Goal: Task Accomplishment & Management: Manage account settings

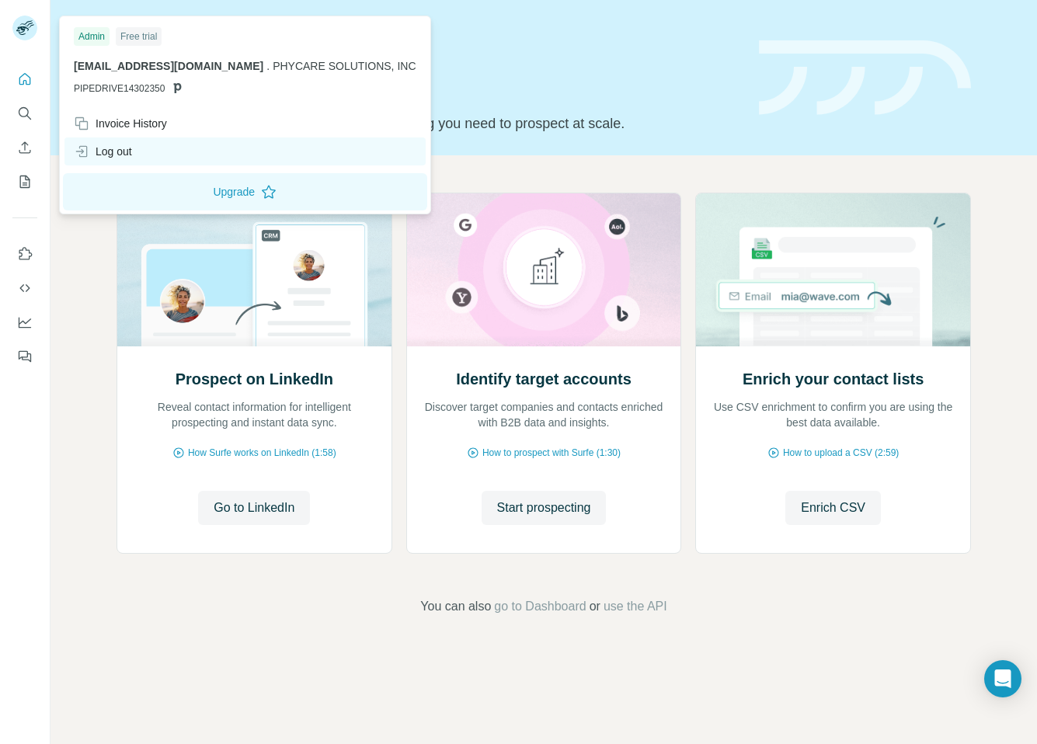
click at [100, 153] on div "Log out" at bounding box center [103, 152] width 58 height 16
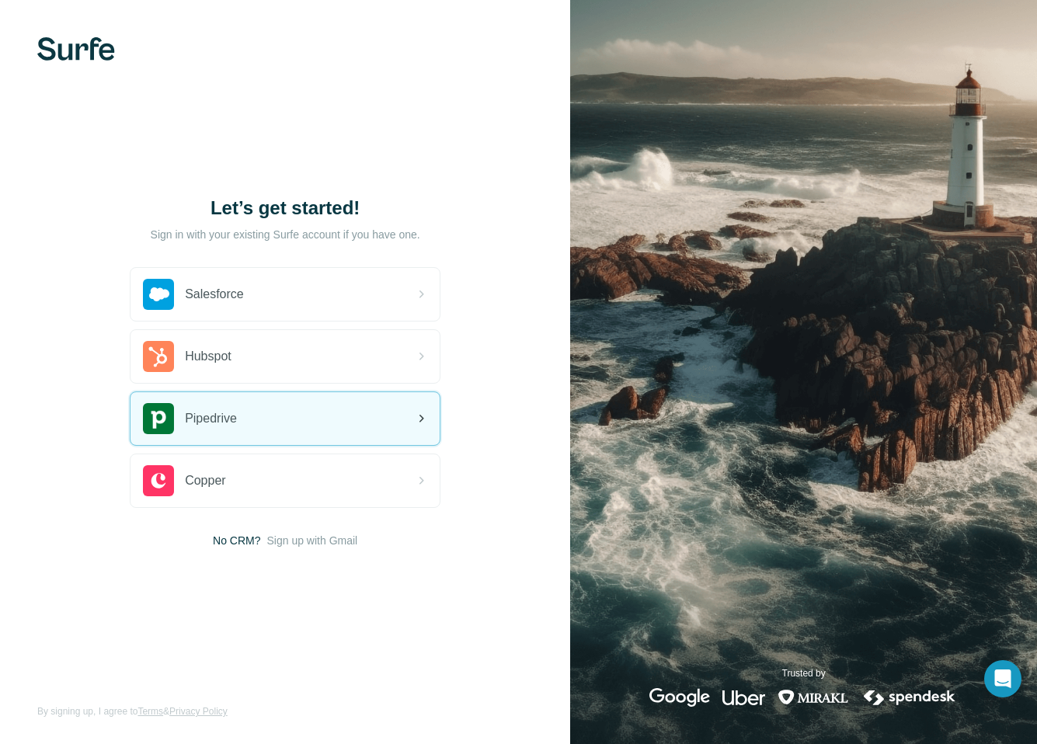
click at [201, 410] on span "Pipedrive" at bounding box center [211, 418] width 52 height 19
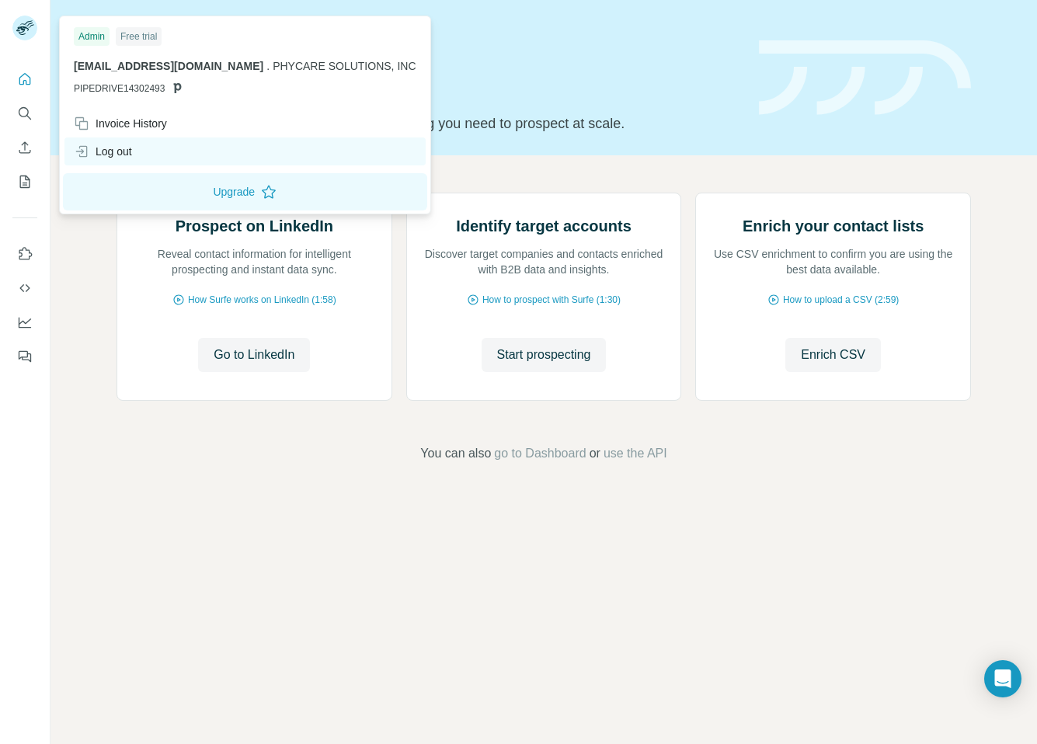
click at [126, 155] on div "Log out" at bounding box center [103, 152] width 58 height 16
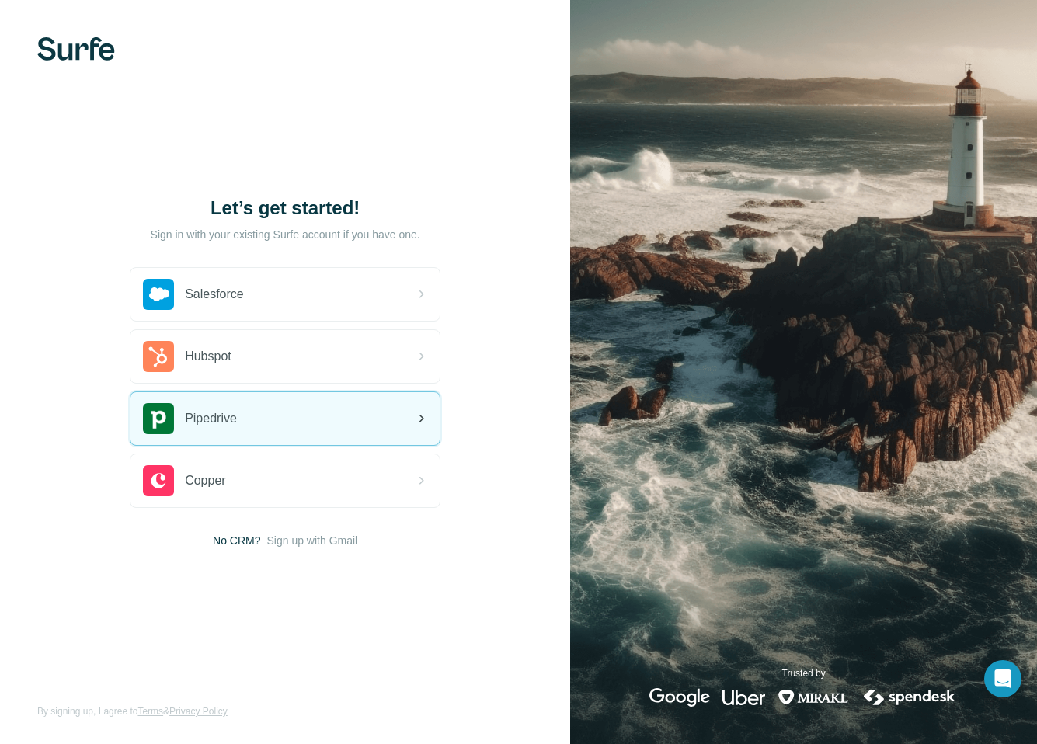
click at [191, 420] on span "Pipedrive" at bounding box center [211, 418] width 52 height 19
